Goal: Information Seeking & Learning: Check status

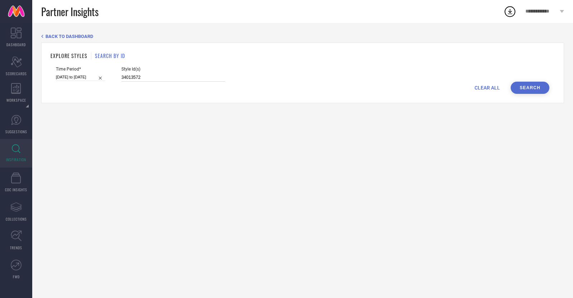
click at [179, 79] on input "34013572" at bounding box center [173, 77] width 104 height 8
paste input "24564996 24564972 26288356"
type input "24564996 24564972 26288356"
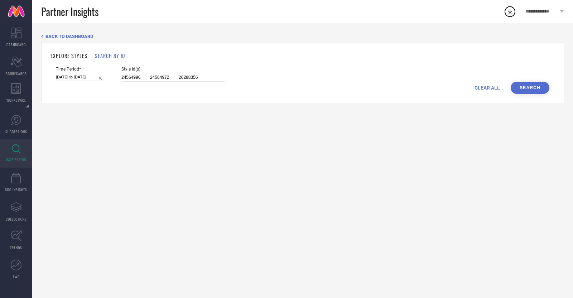
click at [533, 89] on button "Search" at bounding box center [529, 88] width 39 height 12
